Goal: Task Accomplishment & Management: Complete application form

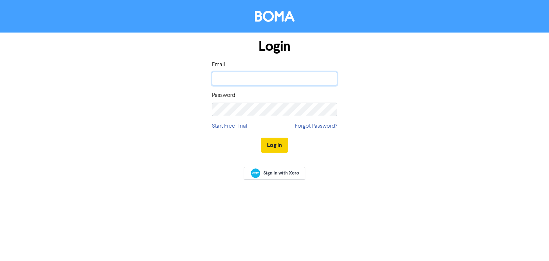
type input "[EMAIL_ADDRESS][DOMAIN_NAME]"
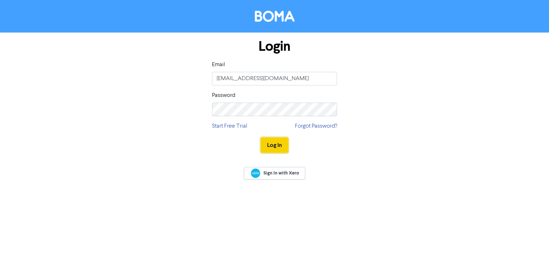
click at [276, 147] on button "Log In" at bounding box center [274, 145] width 27 height 15
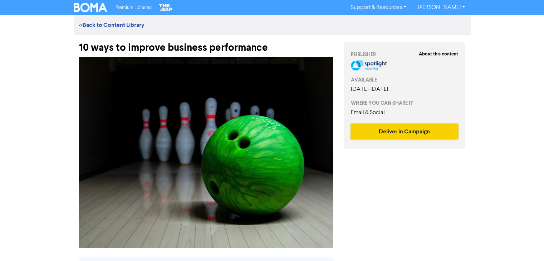
click at [408, 133] on button "Deliver in Campaign" at bounding box center [404, 131] width 107 height 15
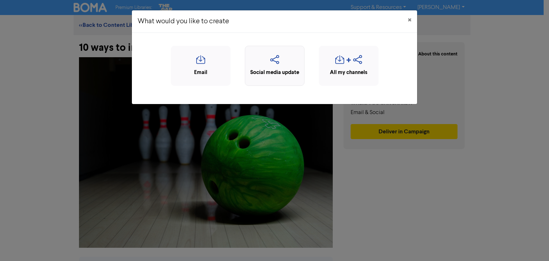
click at [286, 69] on div "Social media update" at bounding box center [275, 73] width 52 height 8
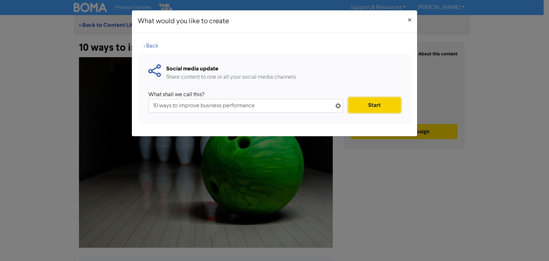
click at [363, 104] on button "Start" at bounding box center [374, 105] width 52 height 15
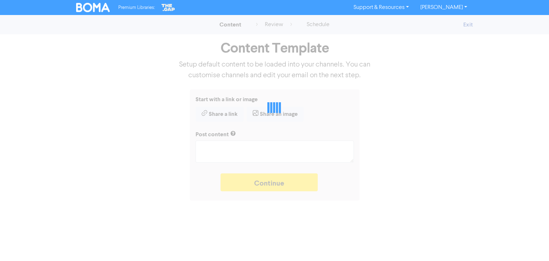
type textarea "x"
type textarea "Supercharge your business with some simple tips. Eliminate distractions & bad c…"
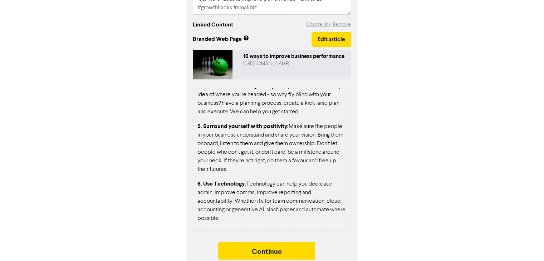
scroll to position [165, 0]
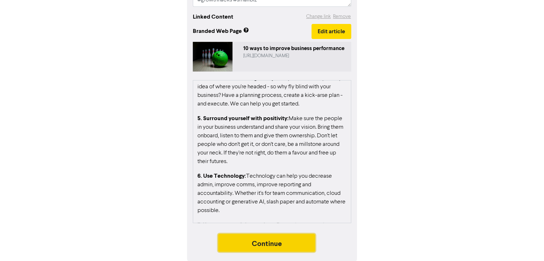
click at [274, 246] on button "Continue" at bounding box center [266, 243] width 97 height 18
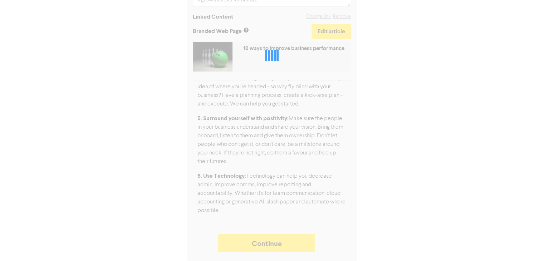
type textarea "x"
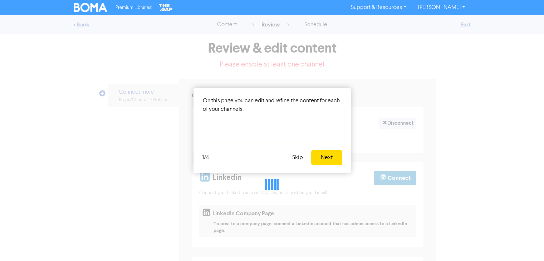
select select "LEARN_MORE"
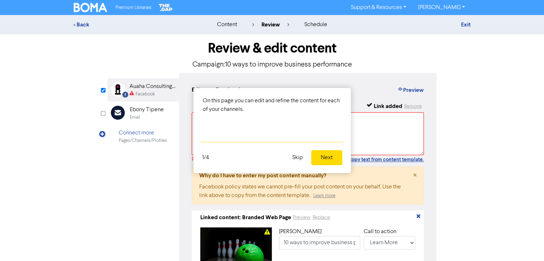
click at [325, 159] on button "Next" at bounding box center [326, 157] width 31 height 15
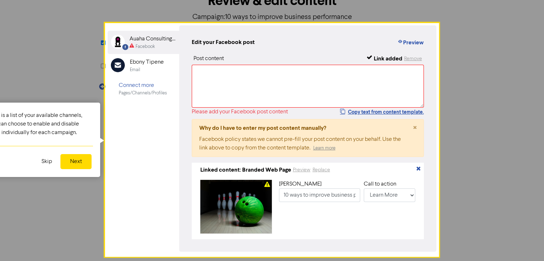
scroll to position [55, 0]
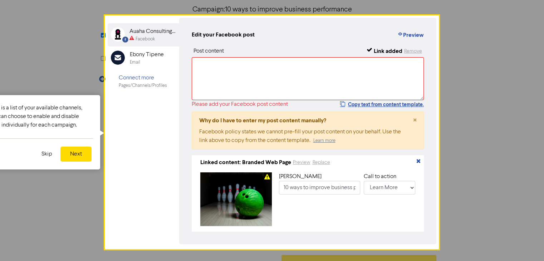
click at [136, 35] on div "Auaha Consulting Ltd" at bounding box center [152, 31] width 46 height 9
click at [229, 67] on textarea at bounding box center [308, 78] width 232 height 43
click at [362, 104] on button "Copy text from content template." at bounding box center [381, 104] width 84 height 9
click at [237, 65] on textarea at bounding box center [308, 78] width 232 height 43
paste textarea "Supercharge your business with some simple tips. Eliminate distractions & bad c…"
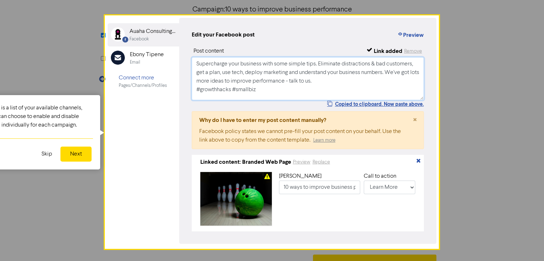
scroll to position [73, 0]
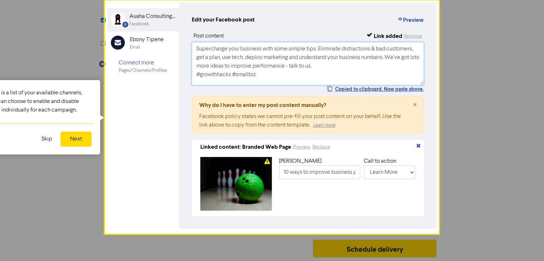
type textarea "Supercharge your business with some simple tips. Eliminate distractions & bad c…"
click at [400, 170] on select "No Button Shop Now Apply Now Book Now Buy Now Contact Us Download Learn More Se…" at bounding box center [389, 172] width 52 height 14
select select "MESSAGE_PAGE"
click at [363, 165] on select "No Button Shop Now Apply Now Book Now Buy Now Contact Us Download Learn More Se…" at bounding box center [389, 172] width 52 height 14
click at [75, 135] on button "Next" at bounding box center [75, 139] width 31 height 15
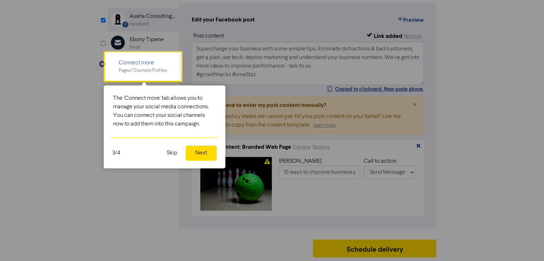
click at [205, 149] on button "Next" at bounding box center [200, 152] width 31 height 15
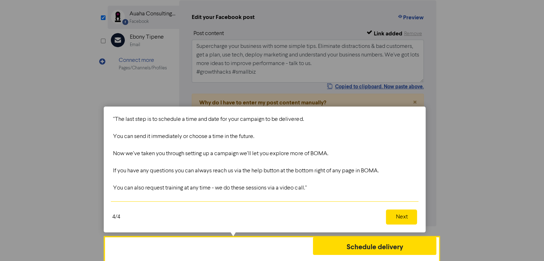
scroll to position [75, 0]
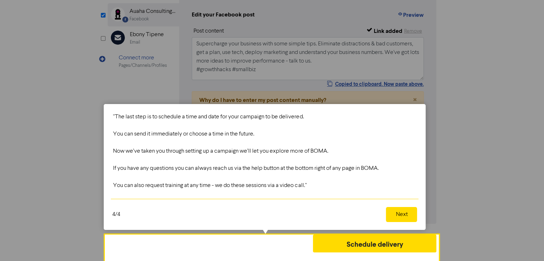
click at [402, 213] on button "Next" at bounding box center [401, 214] width 31 height 15
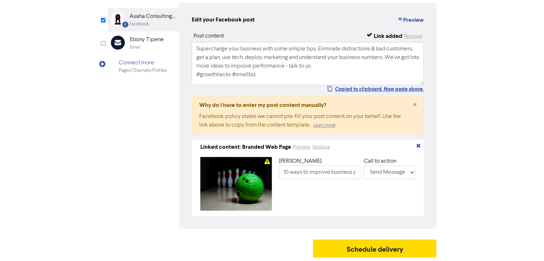
scroll to position [73, 0]
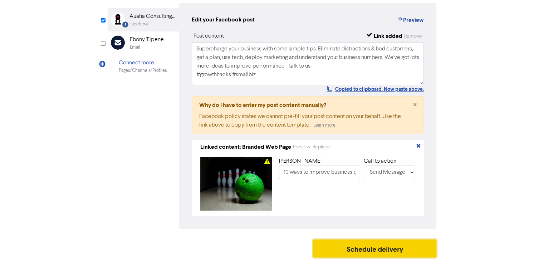
click at [385, 244] on button "Schedule delivery" at bounding box center [375, 248] width 124 height 18
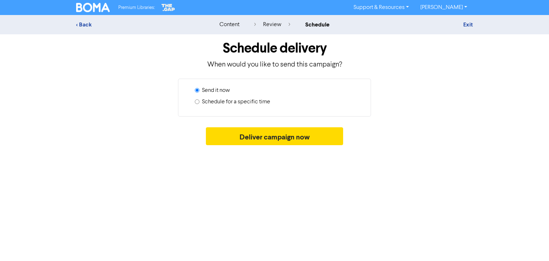
click at [195, 100] on input "Schedule for a specific time" at bounding box center [197, 101] width 5 height 5
radio input "true"
radio input "false"
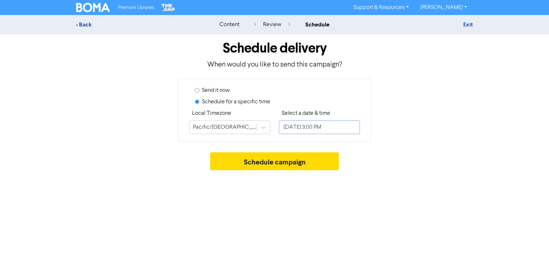
click at [303, 125] on input "[DATE] 3:00 PM" at bounding box center [319, 127] width 81 height 14
select select "9"
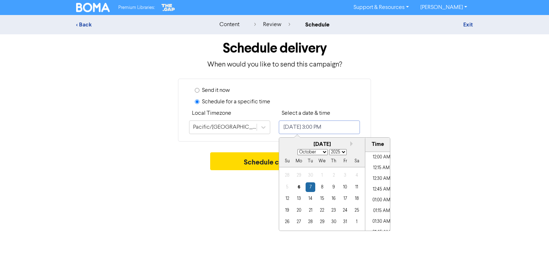
scroll to position [609, 0]
click at [299, 188] on div "6" at bounding box center [299, 187] width 10 height 10
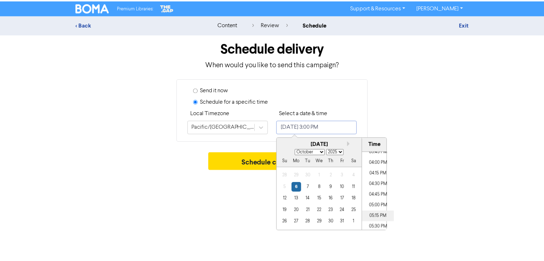
scroll to position [716, 0]
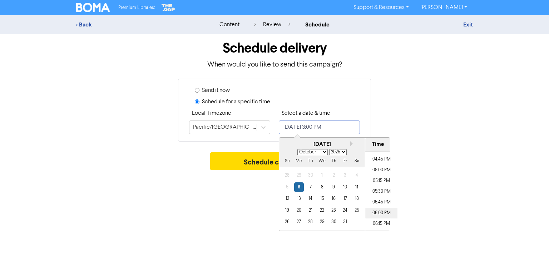
click at [382, 209] on li "06:00 PM" at bounding box center [381, 213] width 32 height 11
type input "[DATE] 6:00 PM"
click at [416, 175] on div "Premium Libraries: Support & Resources Video Tutorials FAQ & Guides Marketing E…" at bounding box center [274, 130] width 549 height 261
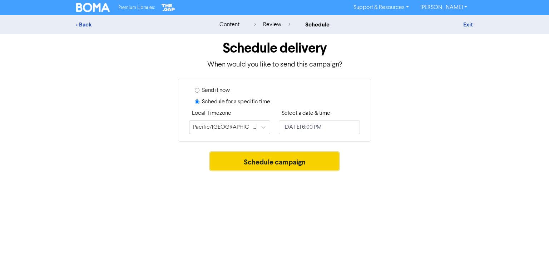
click at [290, 162] on button "Schedule campaign" at bounding box center [274, 161] width 129 height 18
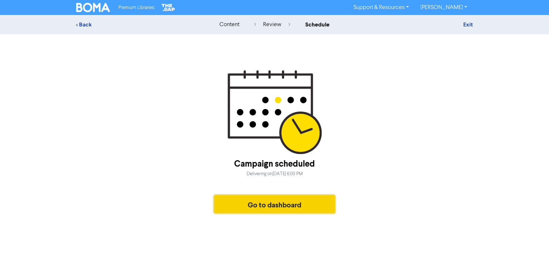
click at [276, 206] on button "Go to dashboard" at bounding box center [274, 204] width 121 height 18
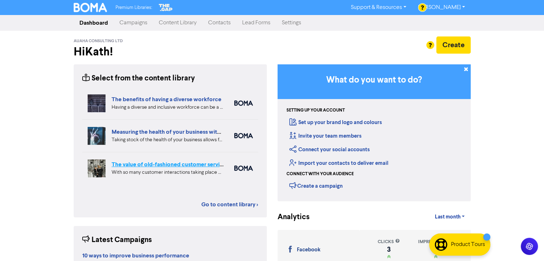
click at [178, 165] on link "The value of old-fashioned customer service: getting data insights" at bounding box center [196, 164] width 168 height 7
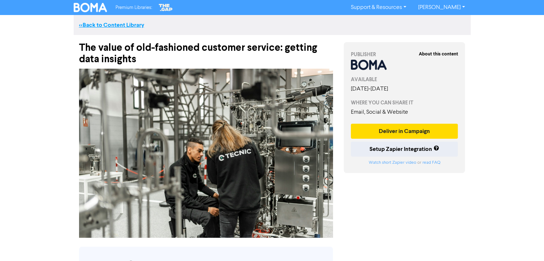
click at [107, 24] on link "<< Back to Content Library" at bounding box center [111, 24] width 65 height 7
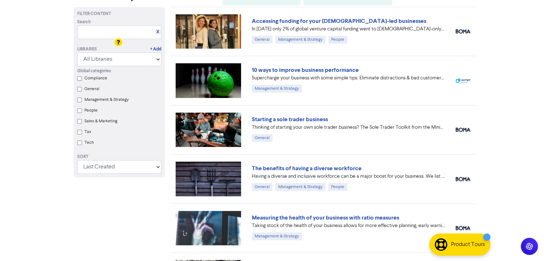
scroll to position [107, 0]
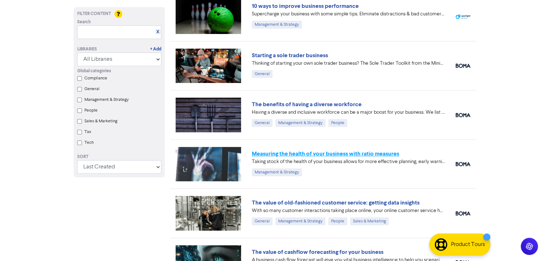
click at [288, 154] on link "Measuring the health of your business with ratio measures" at bounding box center [325, 153] width 147 height 7
